Goal: Task Accomplishment & Management: Complete application form

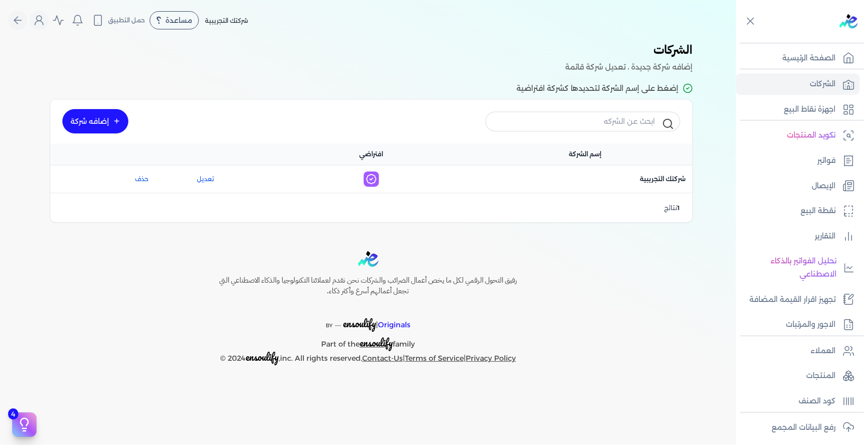
click at [117, 127] on link "إضافه شركة" at bounding box center [95, 121] width 66 height 24
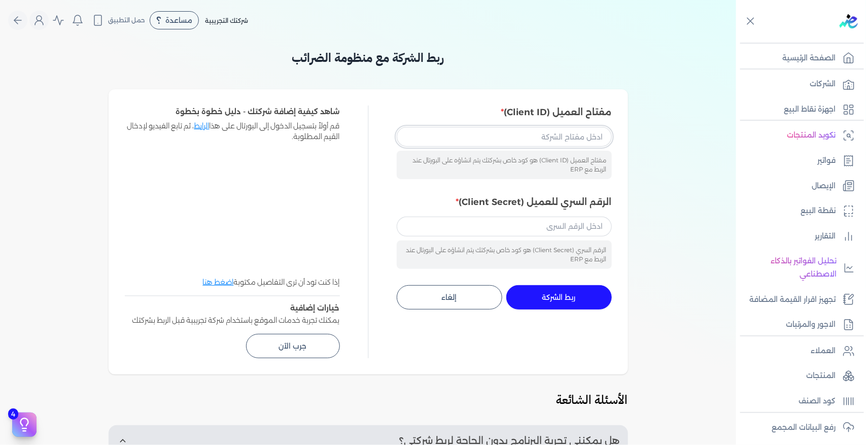
click at [581, 137] on input "مفتاح العميل (Client ID)" at bounding box center [504, 136] width 215 height 19
paste input "3f4aa90e-68a9-49bc-a170-09bbf4e13621"
type input "3f4aa90e-68a9-49bc-a170-09bbf4e13621"
click at [597, 234] on input "الرقم السري للعميل (Client Secret)" at bounding box center [504, 226] width 215 height 19
paste input "9262205a-104d-4715-941d-54cfaf06dc3b"
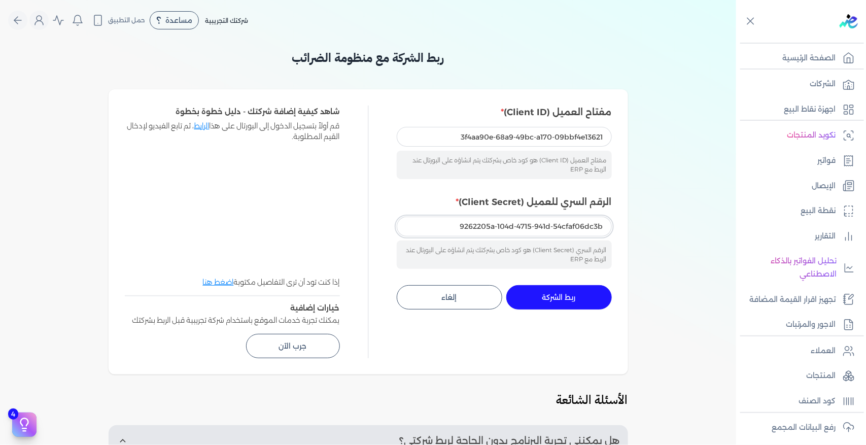
type input "9262205a-104d-4715-941d-54cfaf06dc3b"
click at [577, 302] on button "ربط الشركة جاري التنفيذ" at bounding box center [558, 297] width 105 height 24
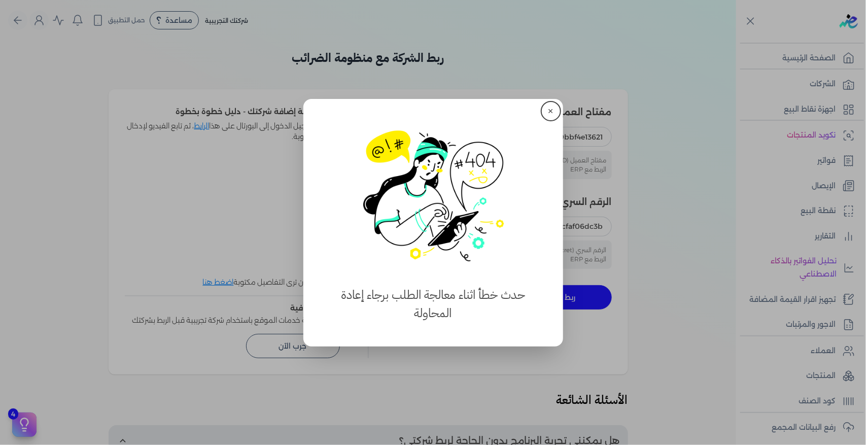
click at [554, 108] on button "✕" at bounding box center [551, 111] width 16 height 16
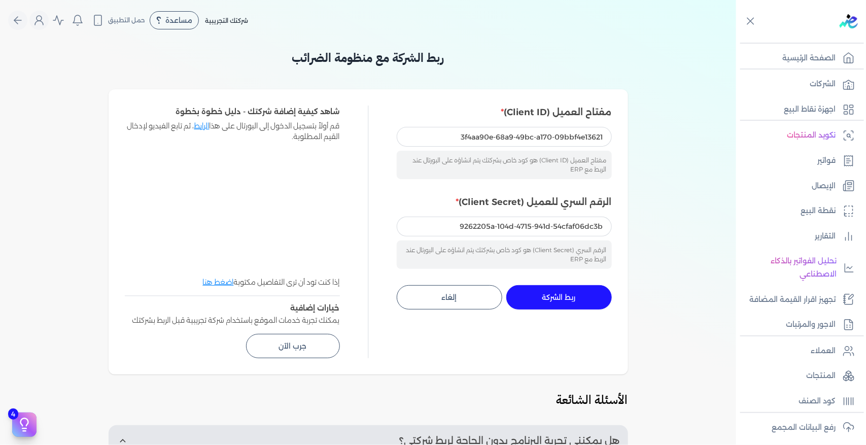
click at [579, 305] on button "ربط الشركة جاري التنفيذ" at bounding box center [558, 297] width 105 height 24
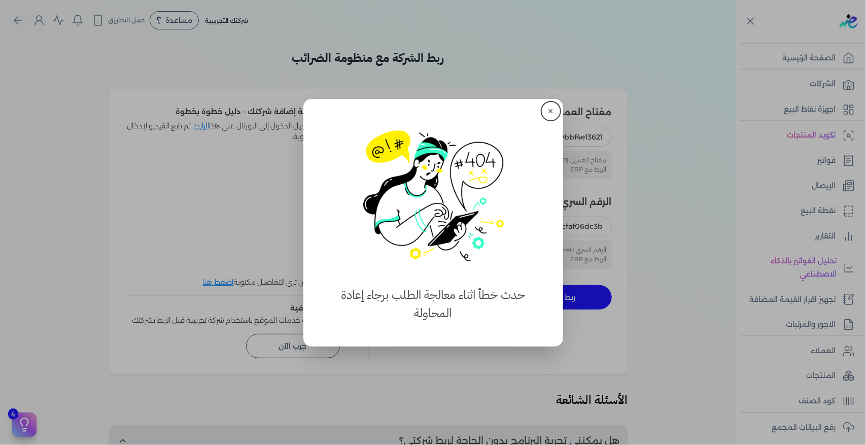
click at [553, 111] on button "✕" at bounding box center [551, 111] width 16 height 16
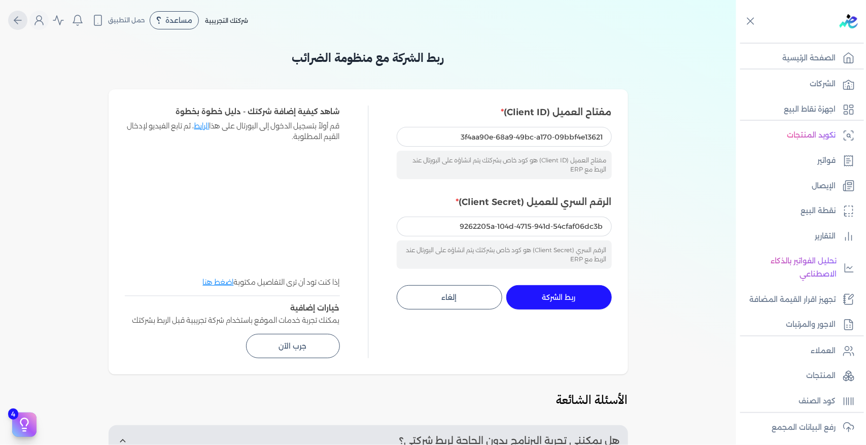
click at [19, 14] on icon "Global" at bounding box center [18, 20] width 12 height 12
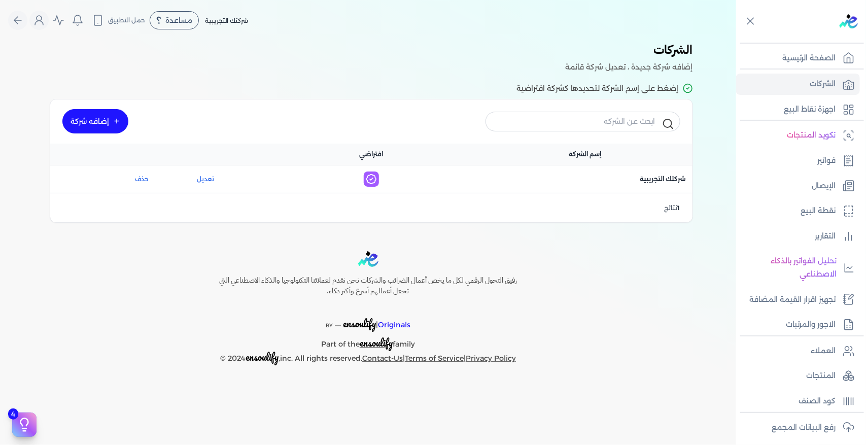
click at [89, 122] on link "إضافه شركة" at bounding box center [95, 121] width 66 height 24
